Goal: Task Accomplishment & Management: Complete application form

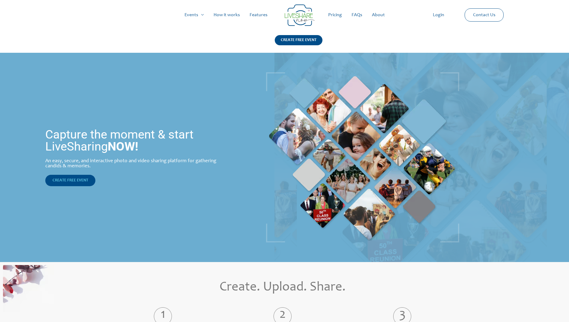
click at [86, 186] on link "CREATE FREE EVENT" at bounding box center [70, 180] width 50 height 11
click at [301, 36] on div "CREATE FREE EVENT" at bounding box center [299, 40] width 48 height 10
click at [441, 13] on link "Login" at bounding box center [438, 14] width 21 height 19
